Goal: Find specific page/section: Find specific page/section

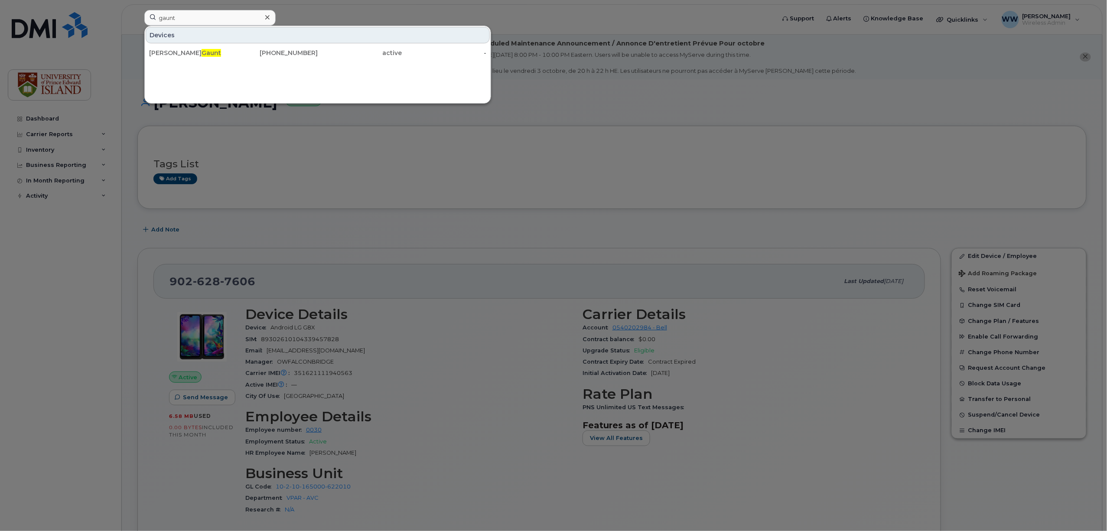
click at [269, 18] on icon at bounding box center [267, 17] width 4 height 7
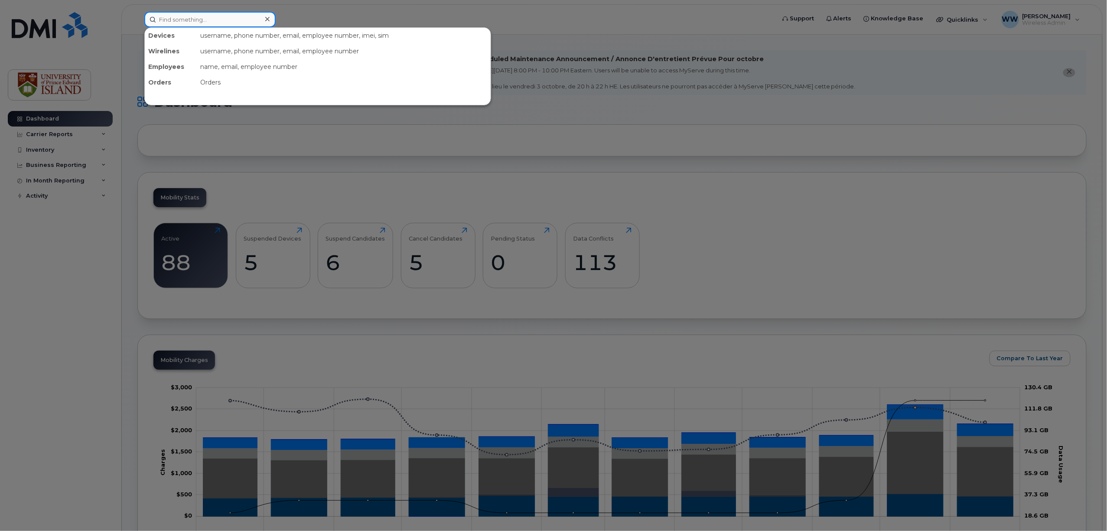
click at [218, 18] on input at bounding box center [209, 20] width 131 height 16
type input "89302610104339456994"
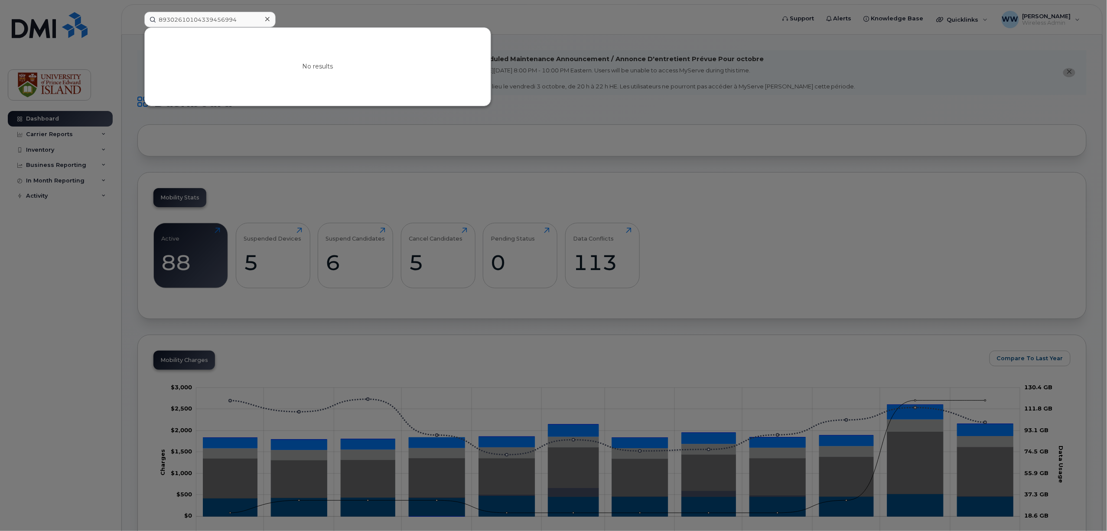
click at [338, 12] on div at bounding box center [553, 265] width 1107 height 531
